Goal: Navigation & Orientation: Find specific page/section

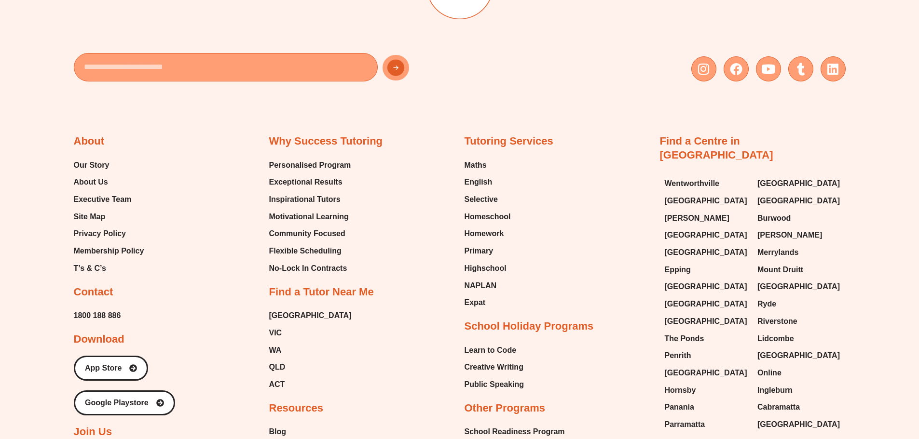
scroll to position [4726, 0]
click at [282, 309] on span "[GEOGRAPHIC_DATA]" at bounding box center [310, 316] width 82 height 14
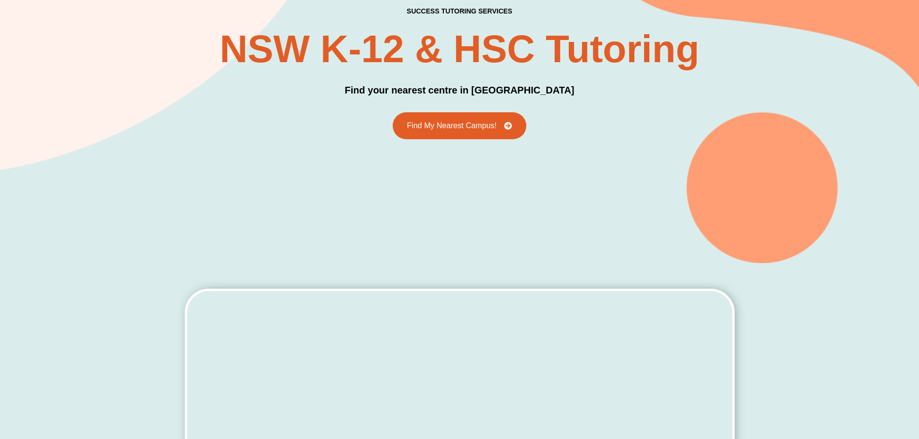
scroll to position [145, 0]
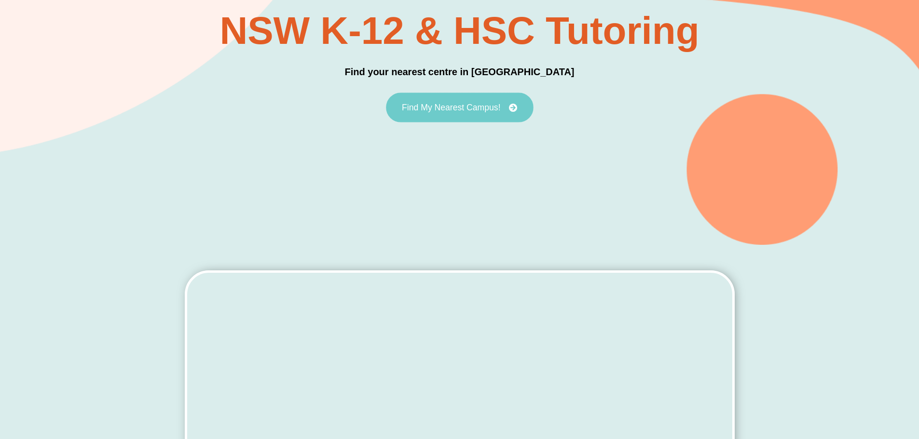
click at [437, 121] on link "Find My Nearest Campus!" at bounding box center [460, 108] width 148 height 30
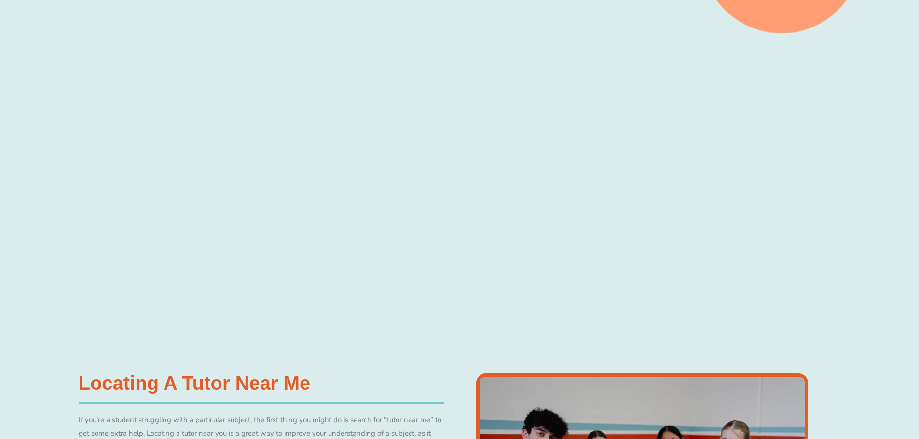
scroll to position [384, 0]
